Goal: Task Accomplishment & Management: Use online tool/utility

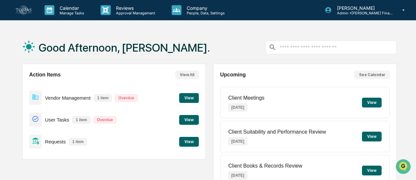
click at [185, 139] on button "View" at bounding box center [189, 142] width 20 height 10
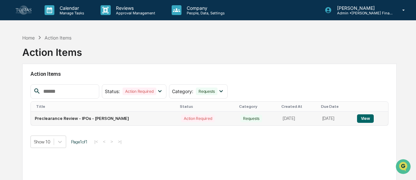
click at [138, 120] on td "Preclearance Review - IPOs - [PERSON_NAME]" at bounding box center [104, 119] width 146 height 14
click at [362, 117] on button "View" at bounding box center [365, 119] width 17 height 9
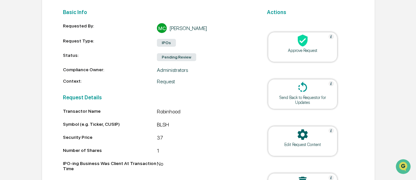
scroll to position [77, 0]
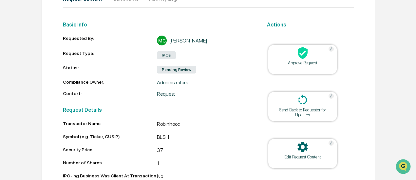
click at [296, 61] on div "Approve Request" at bounding box center [302, 63] width 59 height 5
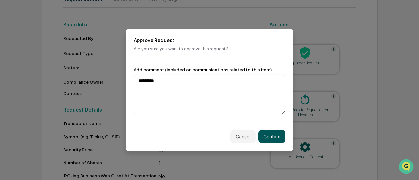
type textarea "*********"
click at [275, 134] on button "Confirm" at bounding box center [271, 136] width 27 height 13
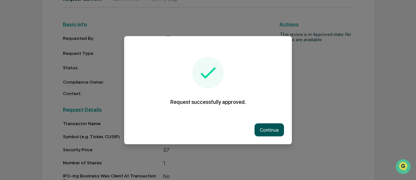
click at [276, 134] on button "Continue" at bounding box center [268, 129] width 29 height 13
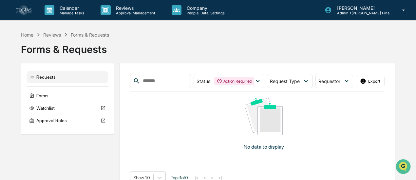
click at [26, 3] on link at bounding box center [28, 10] width 24 height 20
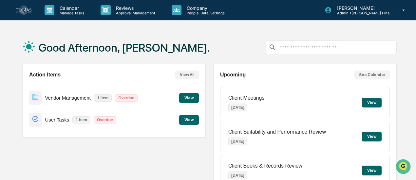
click at [191, 120] on button "View" at bounding box center [189, 120] width 20 height 10
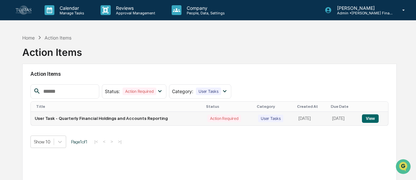
click at [118, 120] on td "User Task - Quarterly Financial Holdings and Accounts Reporting" at bounding box center [117, 119] width 173 height 14
click at [367, 114] on td "View" at bounding box center [373, 119] width 30 height 14
click at [371, 117] on button "View" at bounding box center [370, 119] width 17 height 9
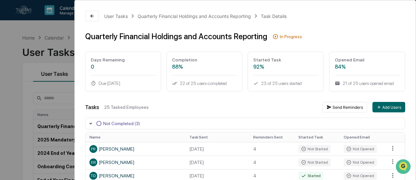
click at [92, 123] on icon at bounding box center [90, 123] width 5 height 5
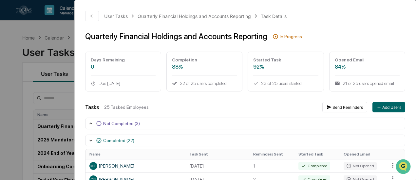
click at [91, 123] on icon at bounding box center [90, 123] width 5 height 5
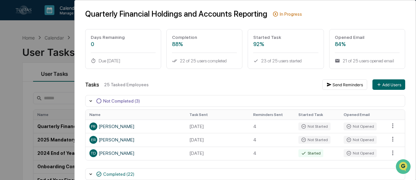
scroll to position [33, 0]
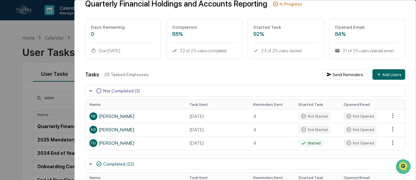
click at [20, 88] on div "User Tasks Quarterly Financial Holdings and Accounts Reporting Task Details Qua…" at bounding box center [208, 90] width 416 height 180
